Goal: Information Seeking & Learning: Learn about a topic

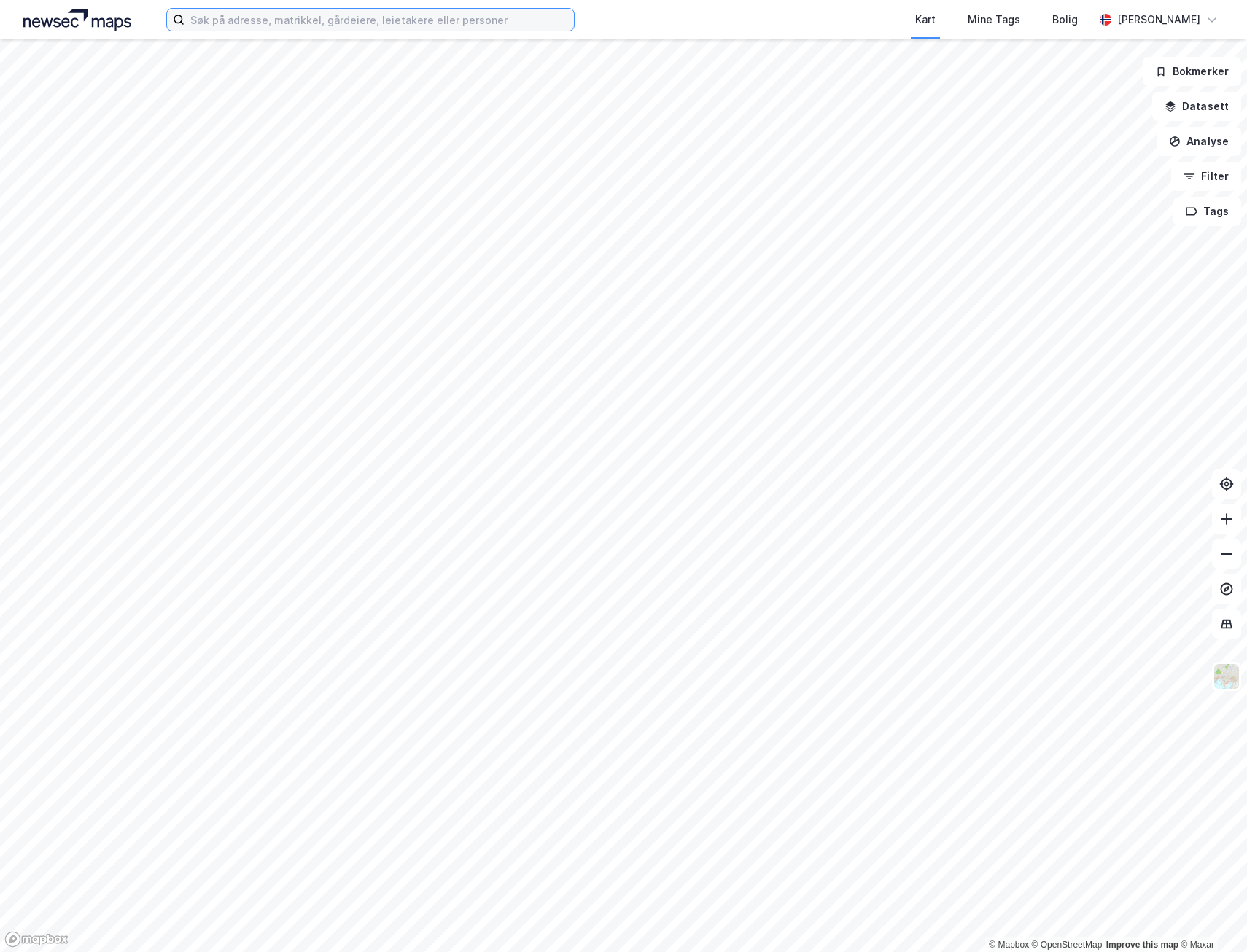
click at [279, 16] on input at bounding box center [379, 19] width 390 height 22
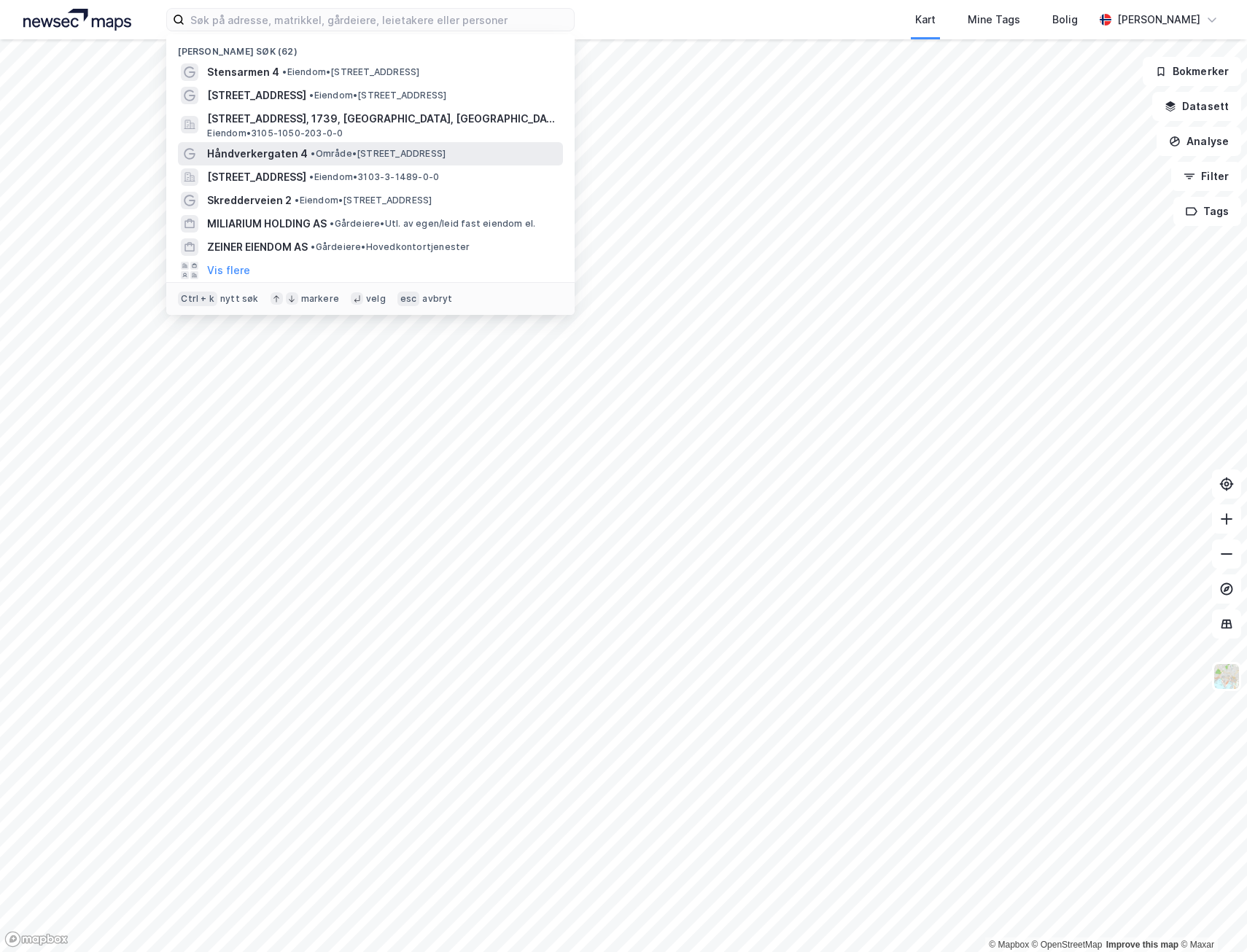
click at [286, 157] on span "Håndverkergaten 4" at bounding box center [258, 154] width 101 height 18
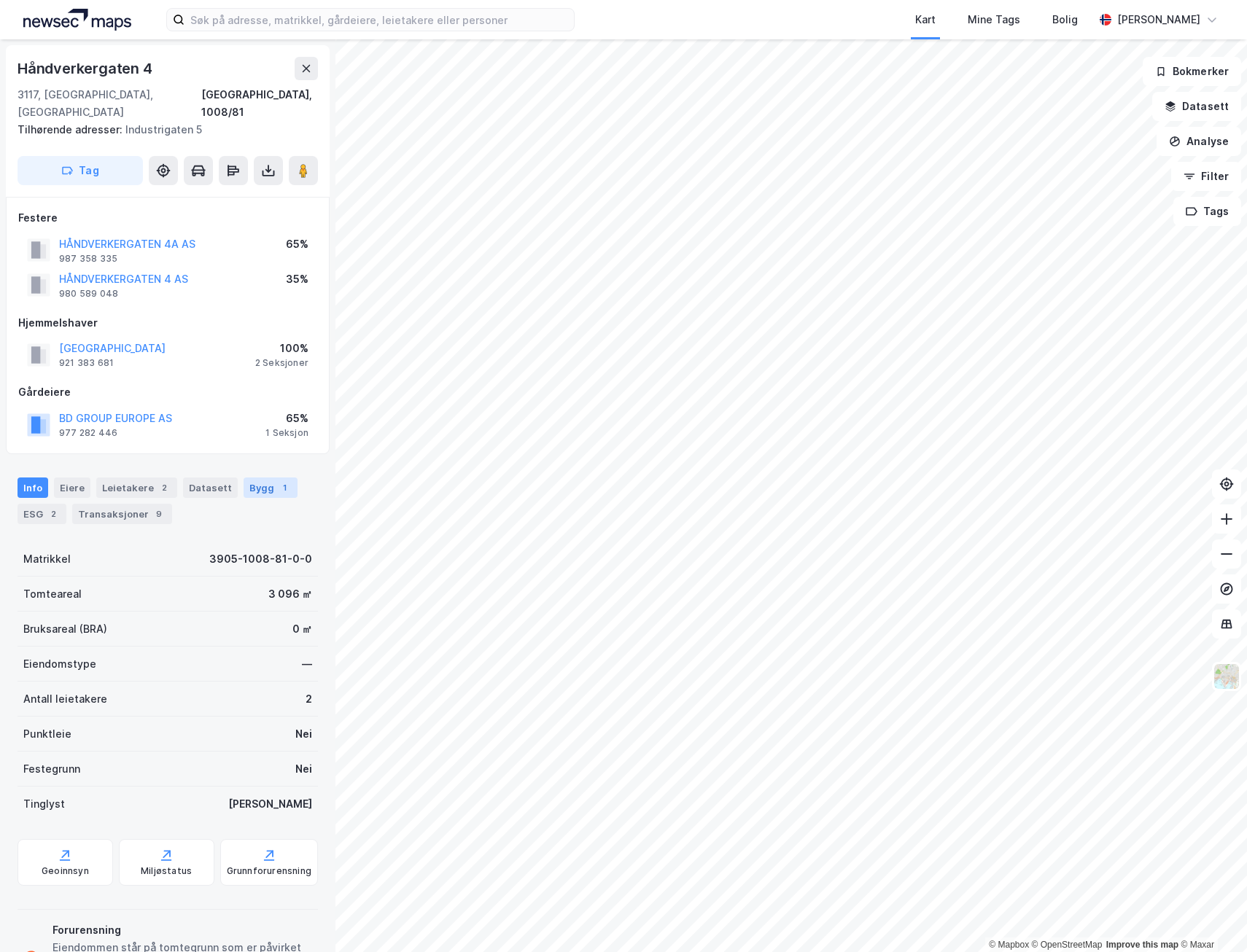
click at [259, 477] on div "Bygg 1" at bounding box center [271, 487] width 54 height 20
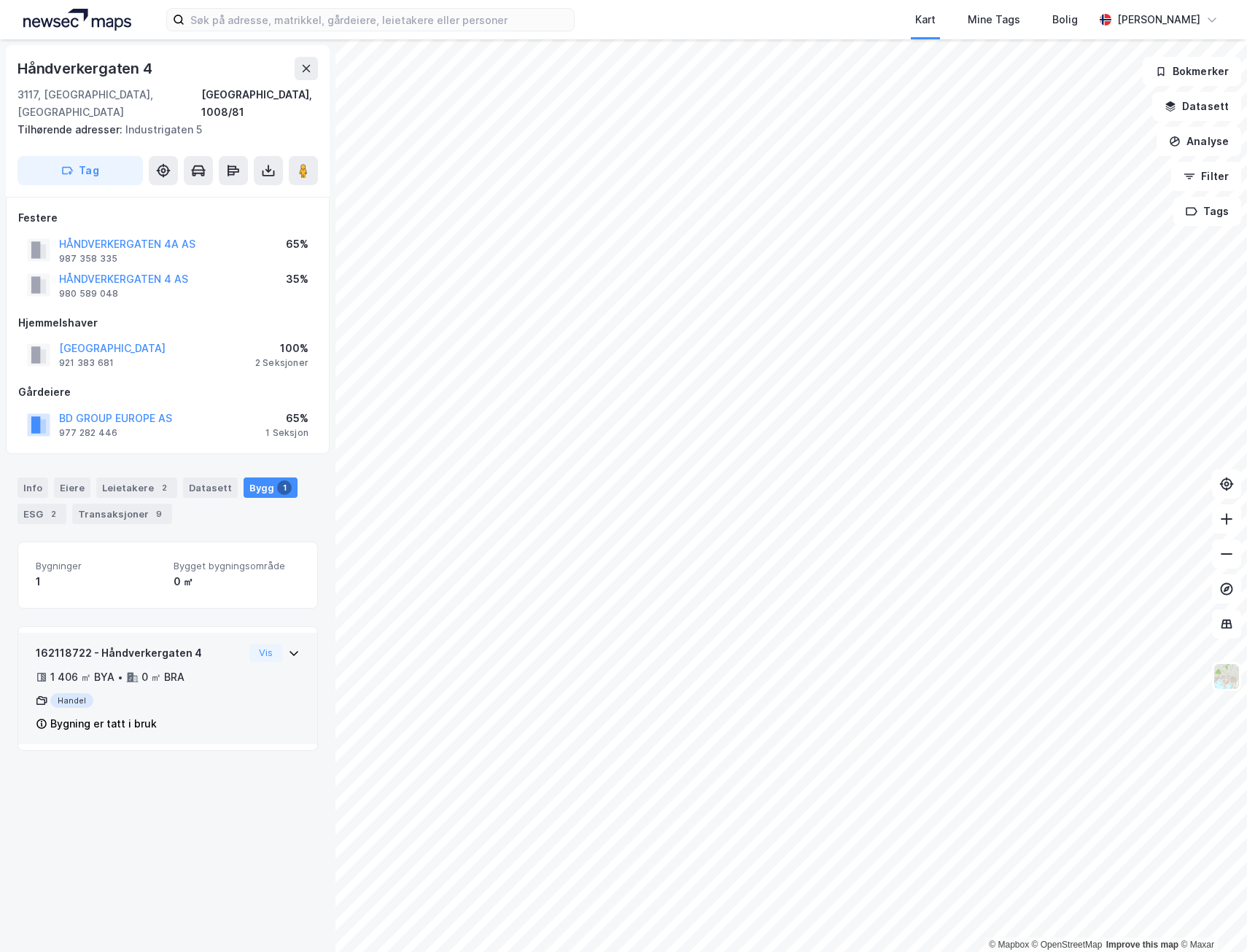
click at [169, 669] on div "0 ㎡ BRA" at bounding box center [162, 677] width 43 height 18
click at [255, 645] on button "Vis" at bounding box center [265, 653] width 33 height 18
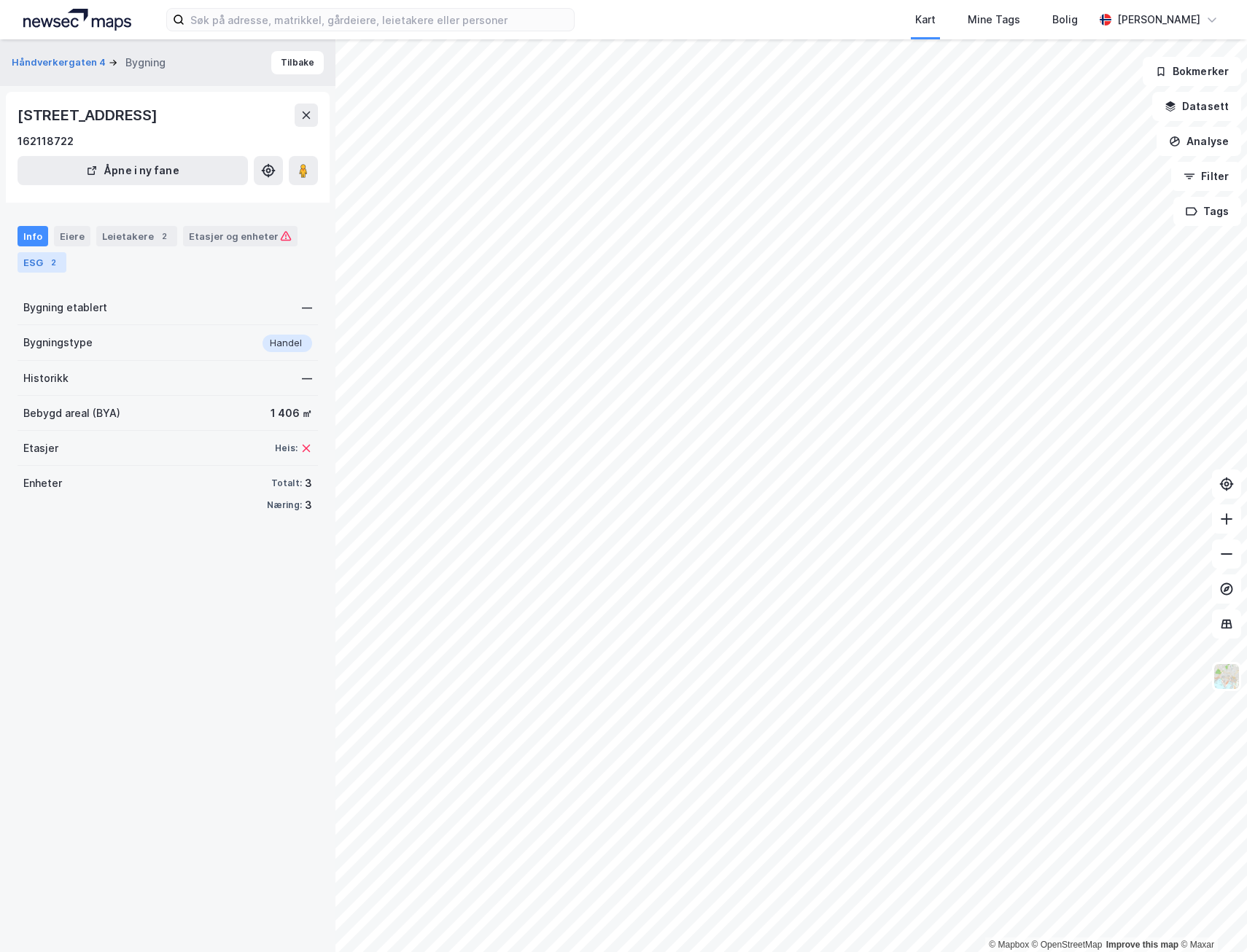
click at [53, 263] on div "2" at bounding box center [53, 262] width 15 height 15
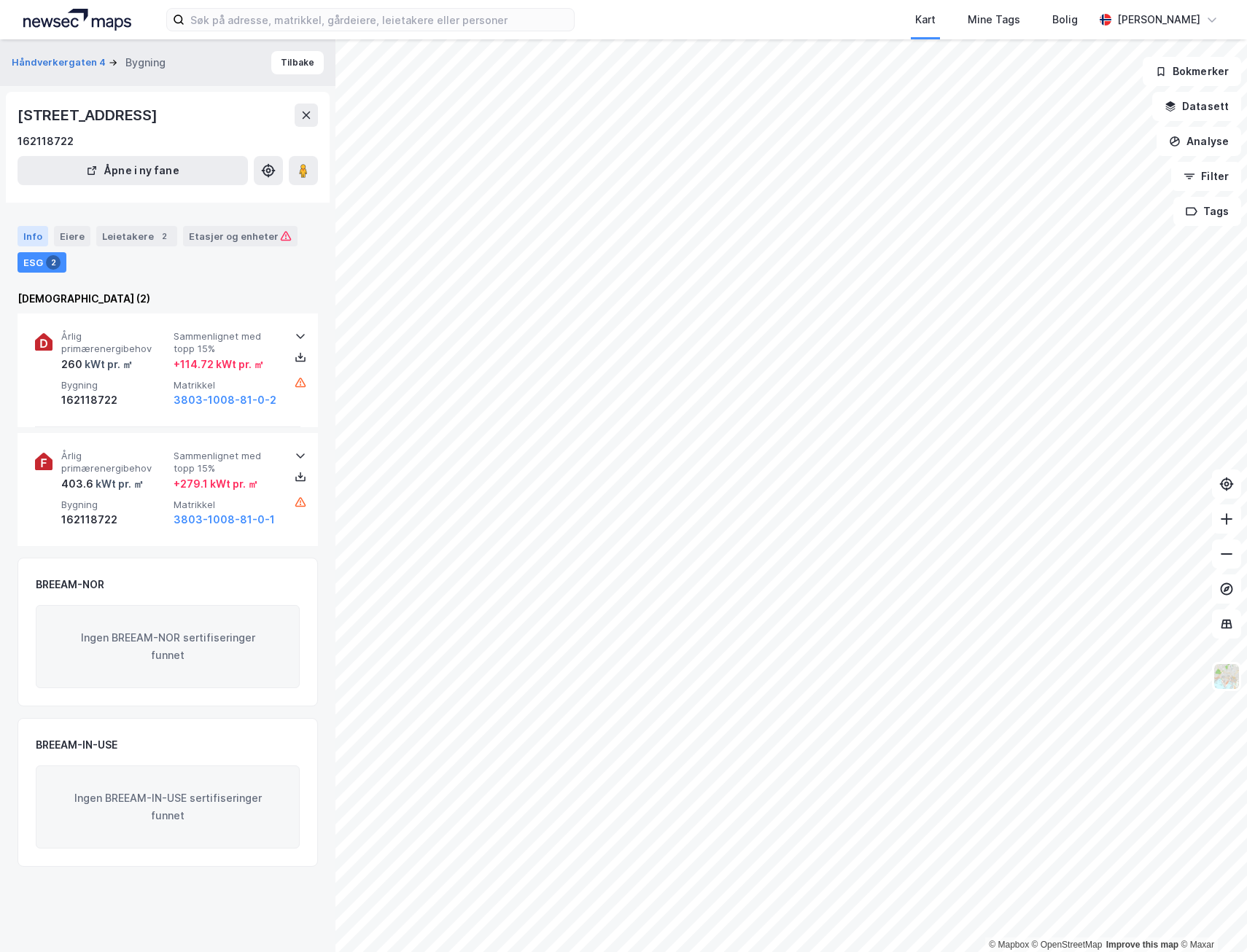
click at [26, 226] on div "Info" at bounding box center [33, 236] width 30 height 20
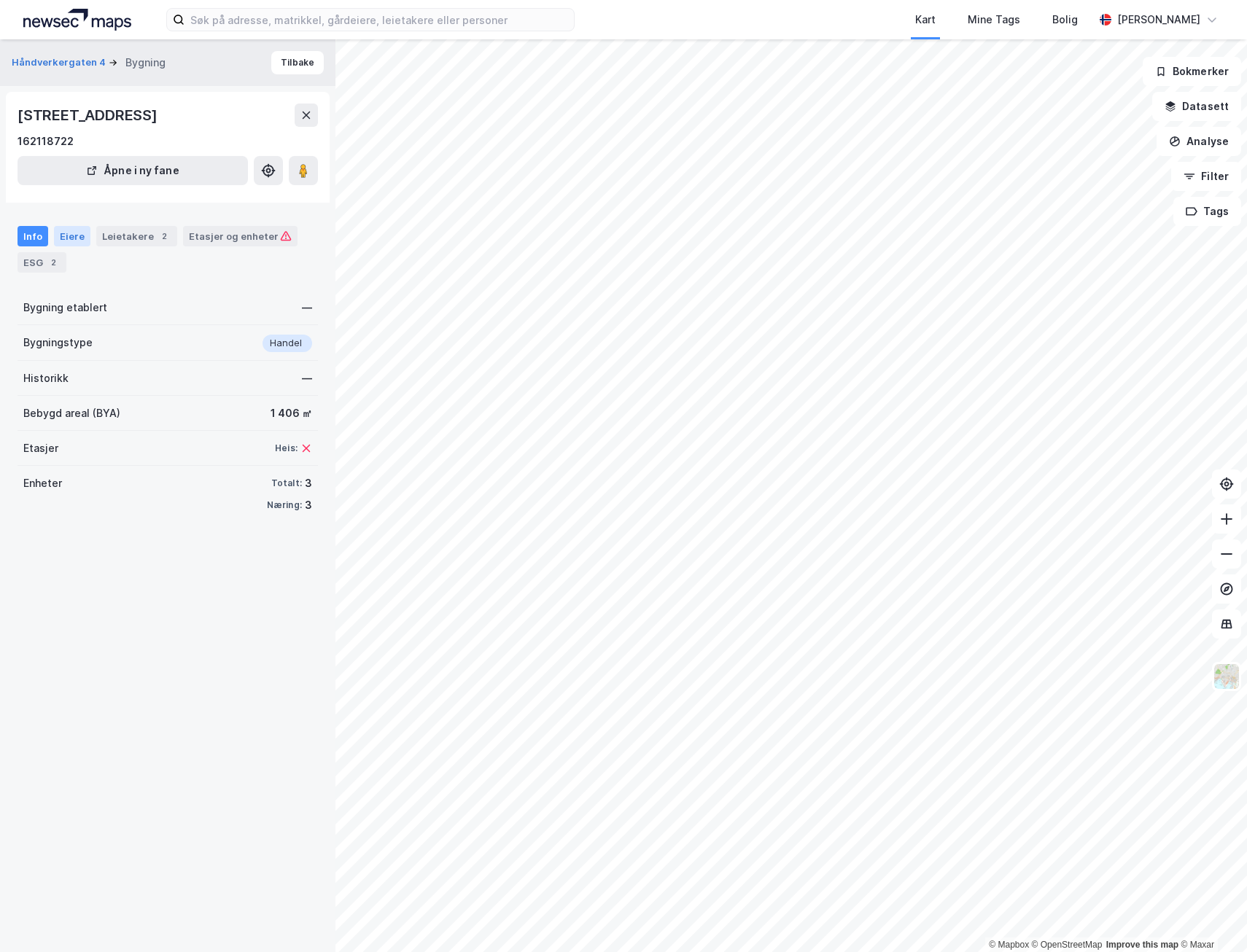
click at [77, 244] on div "Eiere" at bounding box center [72, 236] width 36 height 20
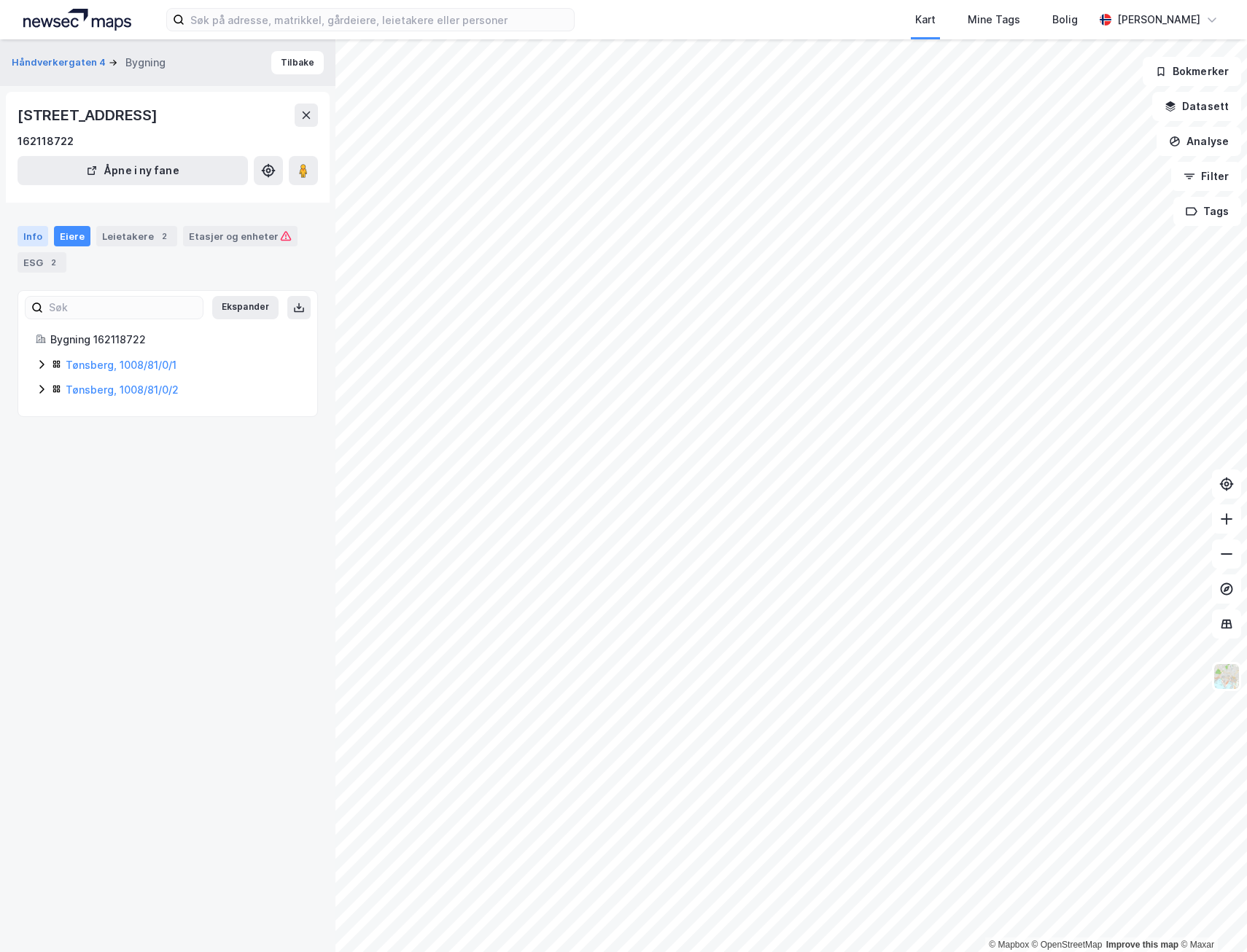
click at [36, 235] on div "Info" at bounding box center [33, 236] width 30 height 20
